Goal: Information Seeking & Learning: Learn about a topic

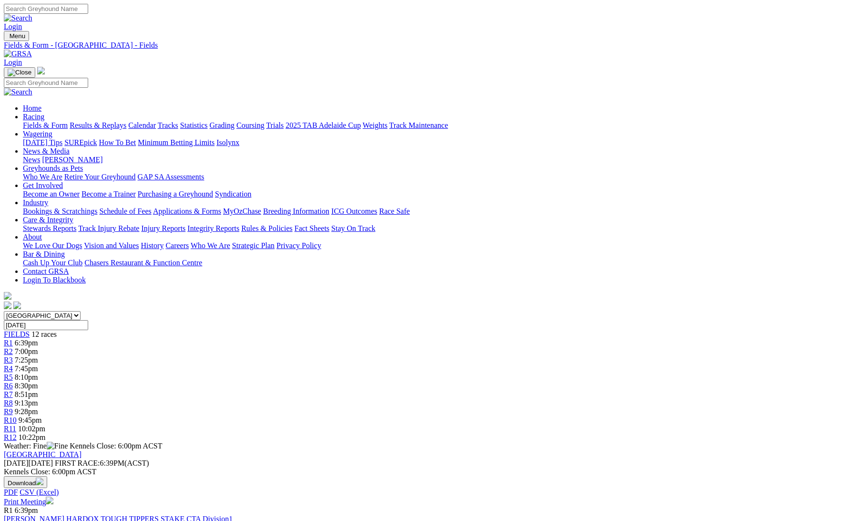
click at [44, 113] on link "Racing" at bounding box center [33, 117] width 21 height 8
click at [68, 121] on link "Fields & Form" at bounding box center [45, 125] width 45 height 8
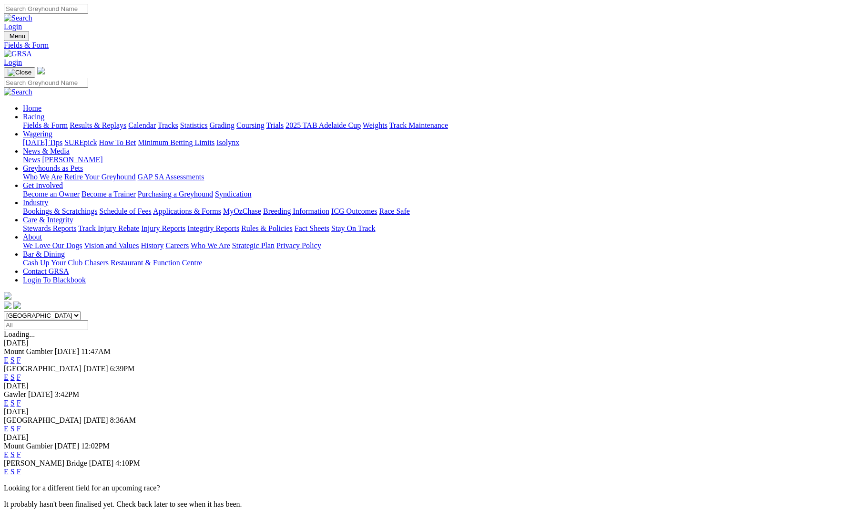
click at [21, 467] on link "F" at bounding box center [19, 471] width 4 height 8
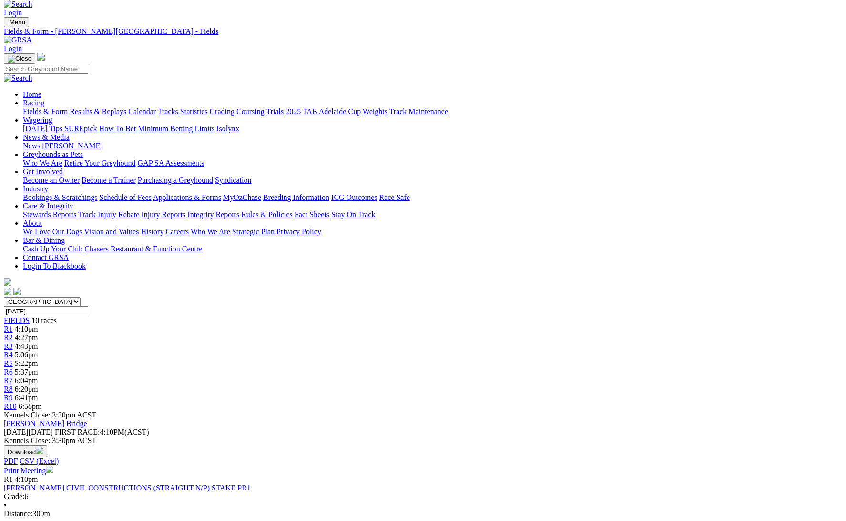
scroll to position [15, 0]
click at [251, 482] on link "[PERSON_NAME] CIVIL CONSTRUCTIONS (STRAIGHT N/P) STAKE PR1" at bounding box center [127, 486] width 247 height 8
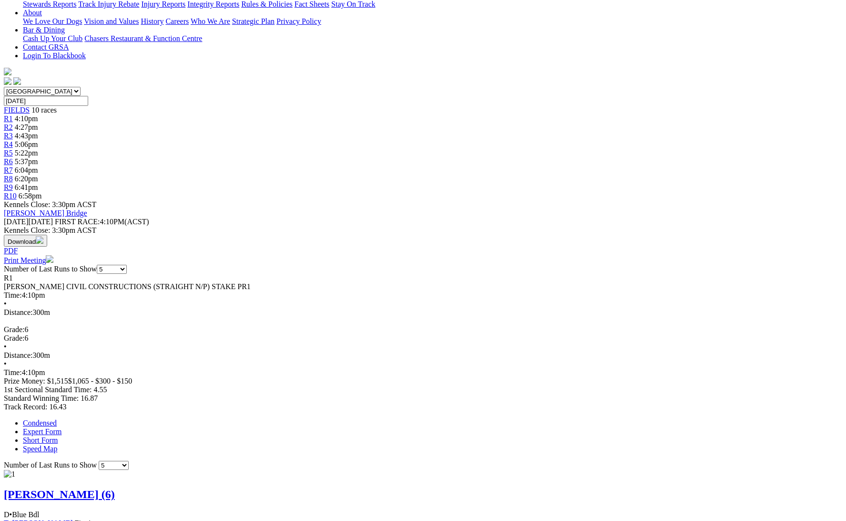
scroll to position [225, 0]
